Goal: Find specific page/section: Find specific page/section

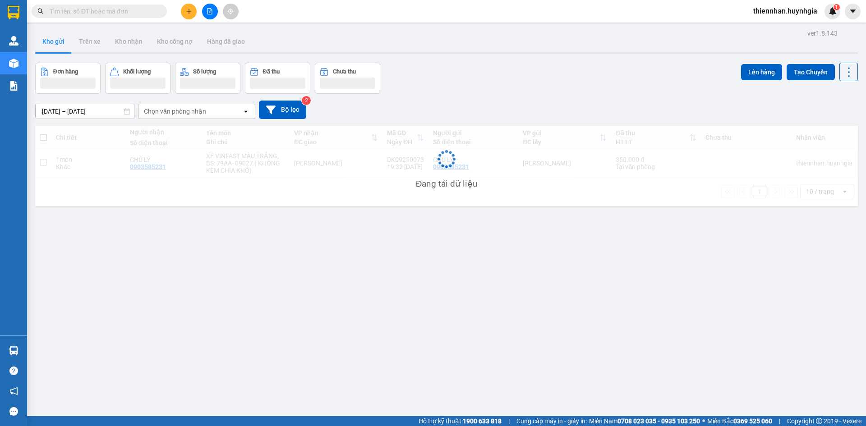
click at [96, 11] on input "text" at bounding box center [103, 11] width 106 height 10
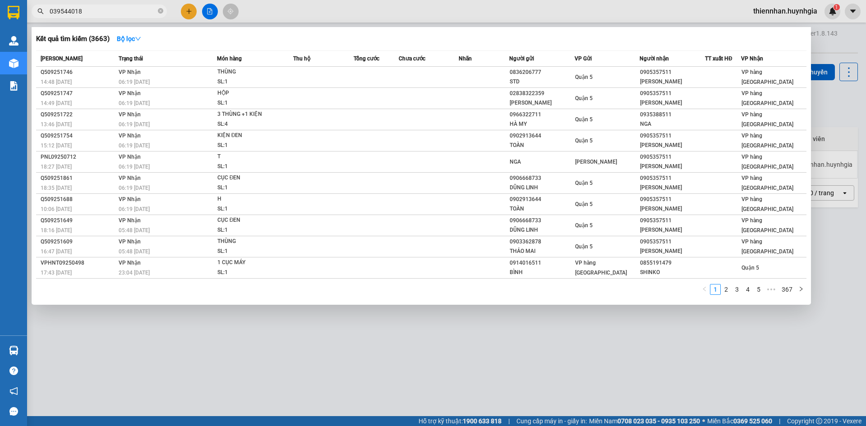
type input "0395440185"
